Goal: Task Accomplishment & Management: Use online tool/utility

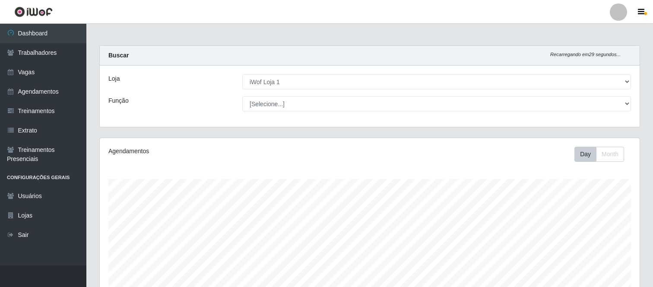
select select "114"
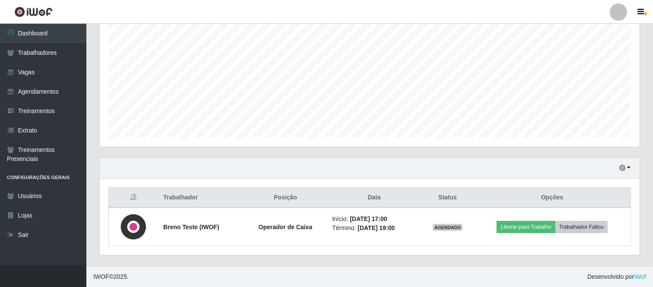
scroll to position [179, 540]
click at [618, 6] on div at bounding box center [618, 11] width 17 height 17
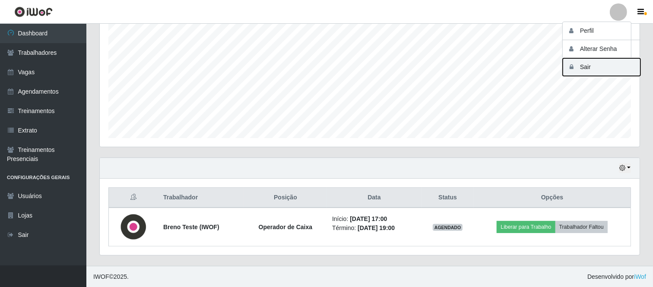
click at [593, 64] on button "Sair" at bounding box center [602, 67] width 78 height 18
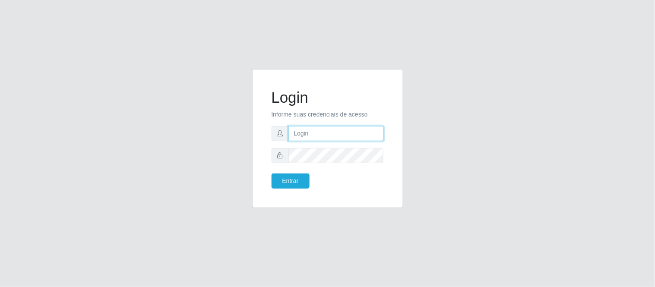
type input "paulo@bemais4"
click at [292, 132] on input "paulo@bemais4" at bounding box center [336, 133] width 95 height 15
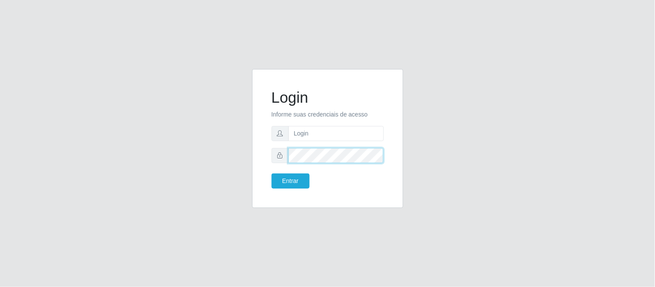
click at [284, 161] on div at bounding box center [328, 155] width 112 height 15
click at [238, 123] on div "Login Informe suas credenciais de acesso Entrar" at bounding box center [328, 143] width 492 height 149
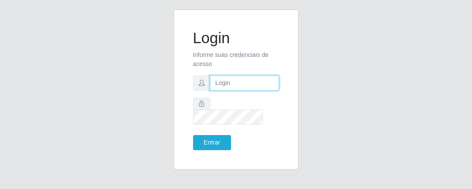
click at [253, 91] on input "text" at bounding box center [245, 83] width 70 height 15
type input "juliomarques@empresateste"
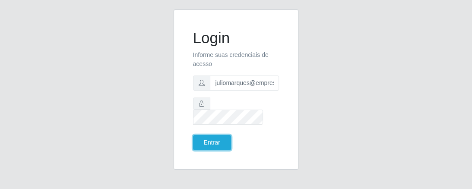
click at [193, 135] on button "Entrar" at bounding box center [212, 142] width 38 height 15
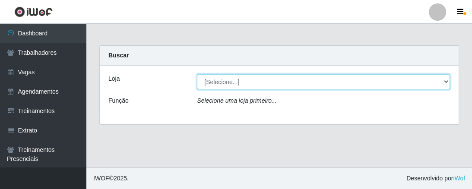
click at [446, 78] on select "[Selecione...] iWof Loja 1 iWof Loja 2 iWof Loja 3" at bounding box center [323, 81] width 253 height 15
select select "114"
click at [197, 74] on select "[Selecione...] iWof Loja 1 iWof Loja 2 iWof Loja 3" at bounding box center [323, 81] width 253 height 15
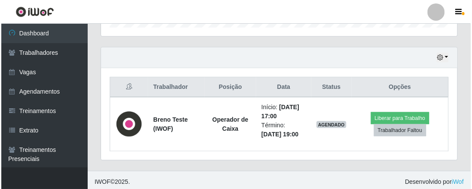
scroll to position [282, 0]
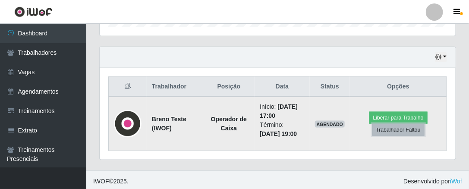
click at [406, 130] on button "Trabalhador Faltou" at bounding box center [399, 130] width 52 height 12
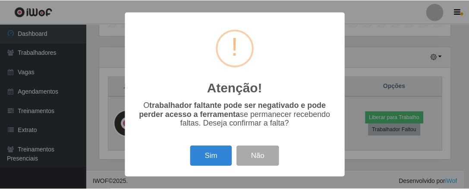
scroll to position [179, 354]
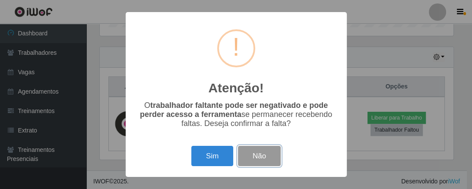
click at [260, 157] on button "Não" at bounding box center [259, 156] width 43 height 20
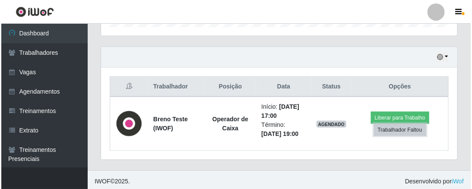
scroll to position [179, 357]
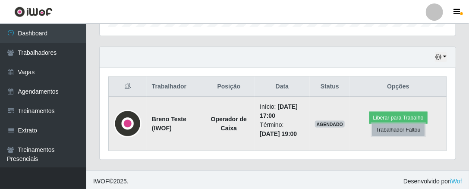
click at [394, 130] on button "Trabalhador Faltou" at bounding box center [399, 130] width 52 height 12
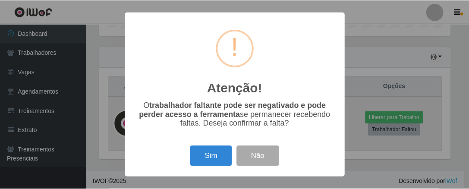
scroll to position [179, 354]
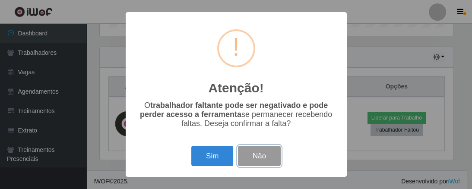
click at [258, 156] on button "Não" at bounding box center [259, 156] width 43 height 20
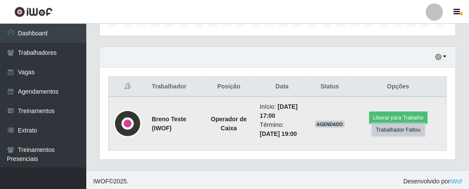
scroll to position [179, 357]
click at [403, 114] on button "Liberar para Trabalho" at bounding box center [399, 118] width 58 height 12
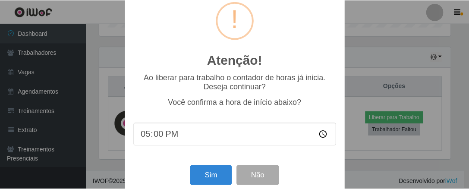
scroll to position [34, 0]
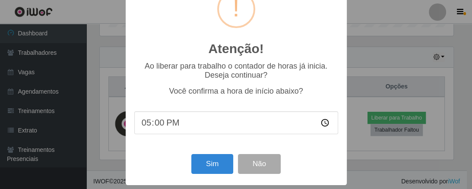
click at [158, 127] on input "17:00" at bounding box center [236, 122] width 204 height 23
click at [157, 126] on input "17:15" at bounding box center [236, 122] width 204 height 23
type input "17:00"
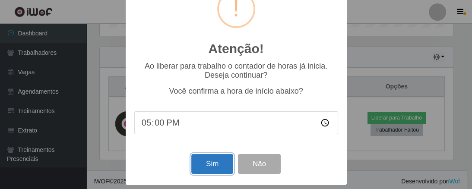
click at [211, 162] on button "Sim" at bounding box center [212, 164] width 42 height 20
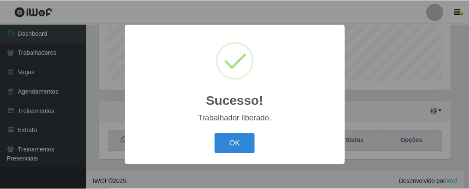
scroll to position [179, 354]
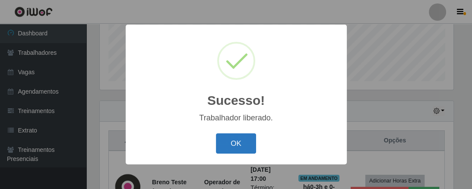
click at [238, 140] on button "OK" at bounding box center [236, 143] width 40 height 20
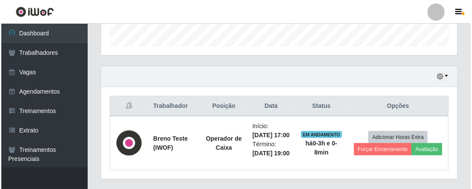
scroll to position [297, 0]
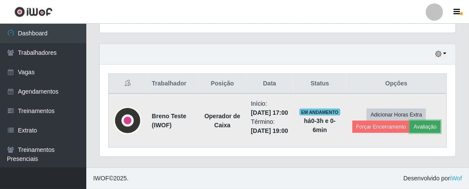
click at [410, 129] on button "Avaliação" at bounding box center [425, 127] width 31 height 12
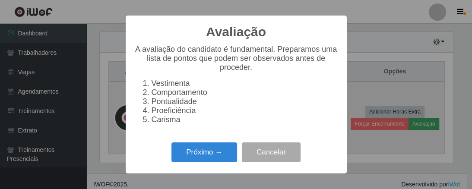
scroll to position [179, 354]
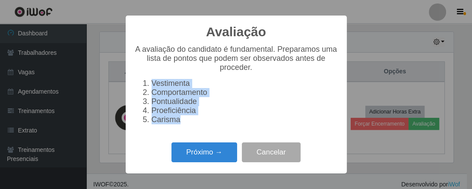
drag, startPoint x: 152, startPoint y: 83, endPoint x: 187, endPoint y: 124, distance: 54.2
click at [187, 124] on ol "Vestimenta Comportamento Pontualidade Proeficiência Carisma" at bounding box center [236, 101] width 204 height 45
click at [155, 81] on li "Vestimenta" at bounding box center [245, 83] width 187 height 9
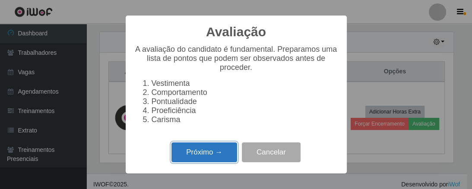
click at [198, 161] on button "Próximo →" at bounding box center [204, 153] width 66 height 20
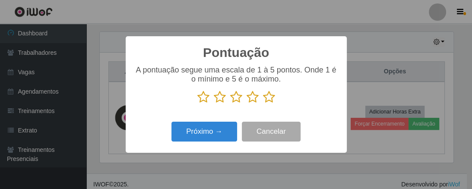
scroll to position [431731, 431556]
click at [270, 96] on icon at bounding box center [269, 97] width 12 height 13
click at [263, 104] on input "radio" at bounding box center [263, 104] width 0 height 0
click at [218, 96] on icon at bounding box center [220, 97] width 12 height 13
click at [214, 104] on input "radio" at bounding box center [214, 104] width 0 height 0
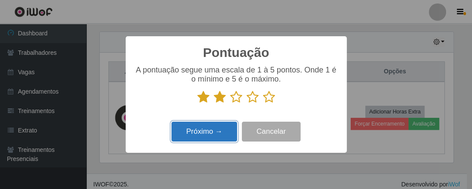
click at [207, 133] on button "Próximo →" at bounding box center [204, 132] width 66 height 20
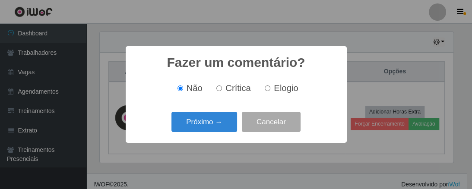
click at [218, 87] on input "Crítica" at bounding box center [219, 89] width 6 height 6
radio input "true"
click at [266, 86] on input "Elogio" at bounding box center [268, 89] width 6 height 6
radio input "true"
click at [222, 89] on input "Crítica" at bounding box center [219, 89] width 6 height 6
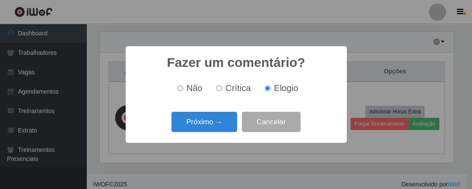
radio input "true"
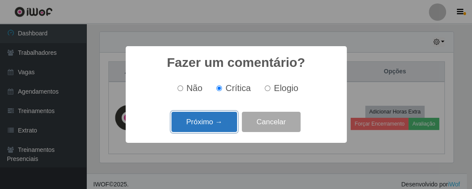
click at [216, 121] on button "Próximo →" at bounding box center [204, 122] width 66 height 20
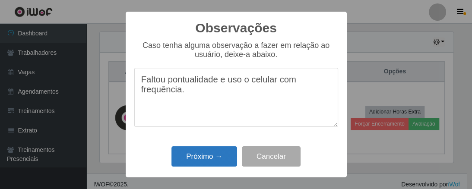
type textarea "Faltou pontualidade e uso o celular com frequência."
click at [204, 158] on button "Próximo →" at bounding box center [204, 156] width 66 height 20
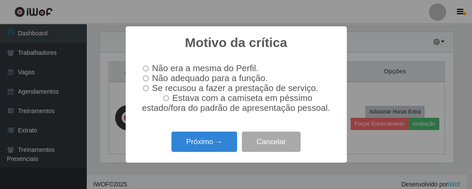
click at [146, 76] on input "Não adequado para a função." at bounding box center [146, 79] width 6 height 6
radio input "true"
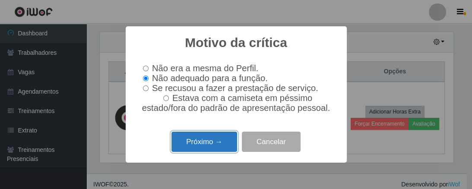
click at [206, 145] on button "Próximo →" at bounding box center [204, 142] width 66 height 20
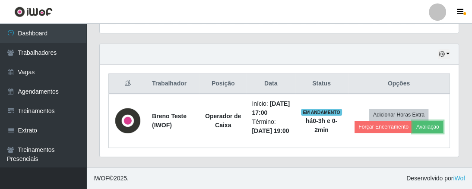
scroll to position [179, 357]
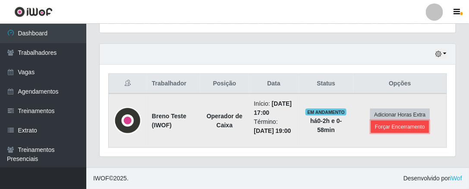
click at [404, 123] on button "Forçar Encerramento" at bounding box center [400, 127] width 58 height 12
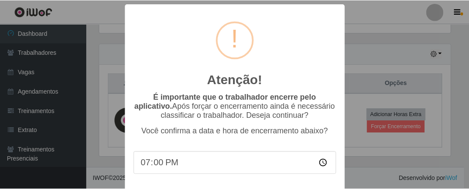
scroll to position [35, 0]
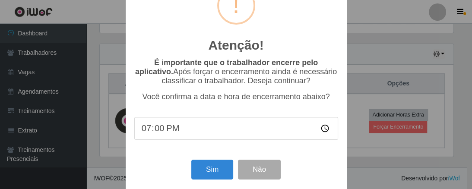
click at [154, 131] on input "19:00" at bounding box center [236, 128] width 204 height 23
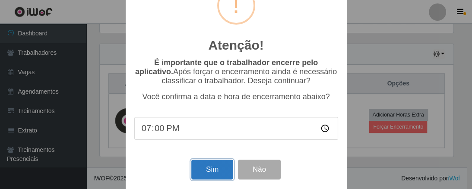
click at [209, 172] on button "Sim" at bounding box center [212, 170] width 42 height 20
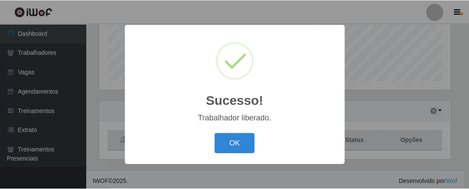
scroll to position [179, 354]
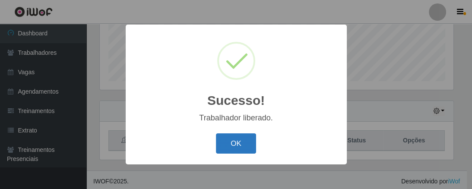
click at [241, 145] on button "OK" at bounding box center [236, 143] width 40 height 20
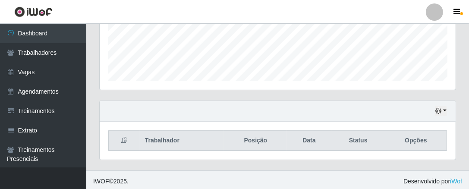
scroll to position [221, 0]
